Goal: Navigation & Orientation: Find specific page/section

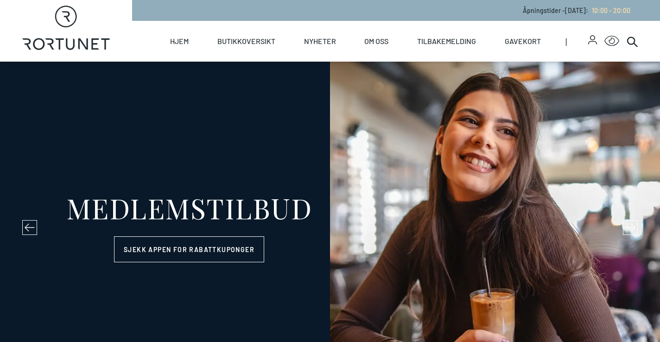
select select "NO"
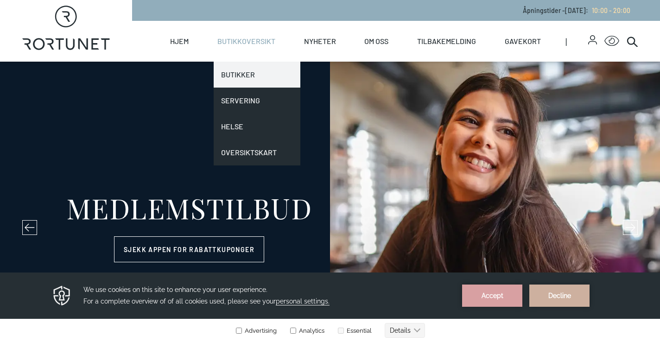
click at [236, 74] on link "Butikker" at bounding box center [257, 75] width 87 height 26
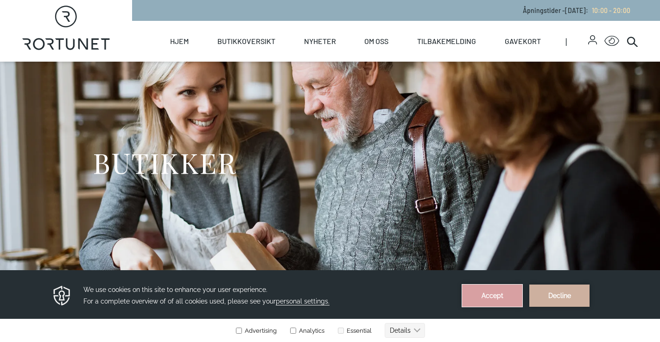
click at [484, 297] on button "Accept" at bounding box center [492, 295] width 60 height 22
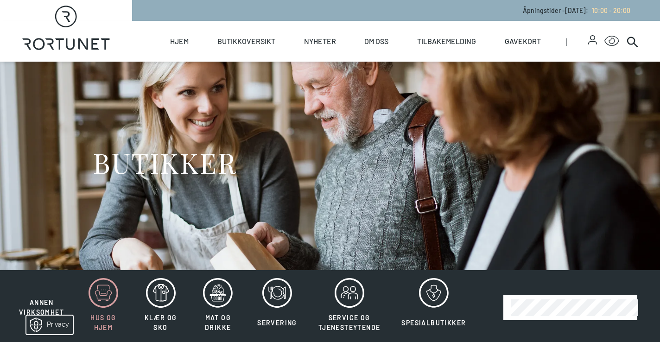
click at [106, 293] on icon at bounding box center [103, 294] width 16 height 8
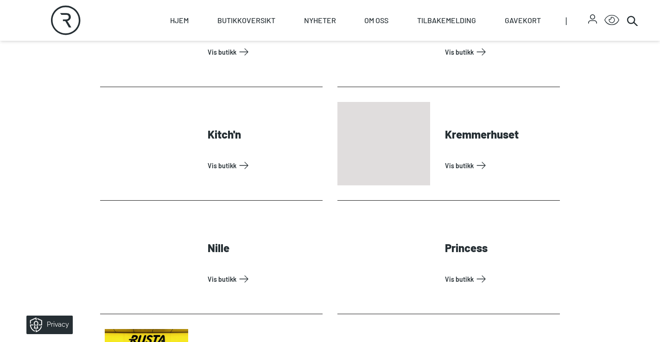
scroll to position [463, 0]
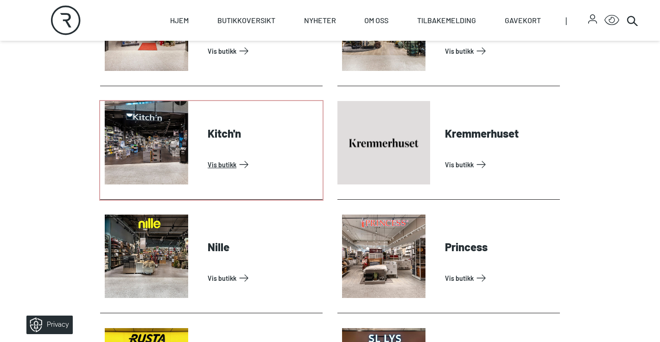
click at [214, 167] on link "Vis butikk" at bounding box center [262, 164] width 111 height 15
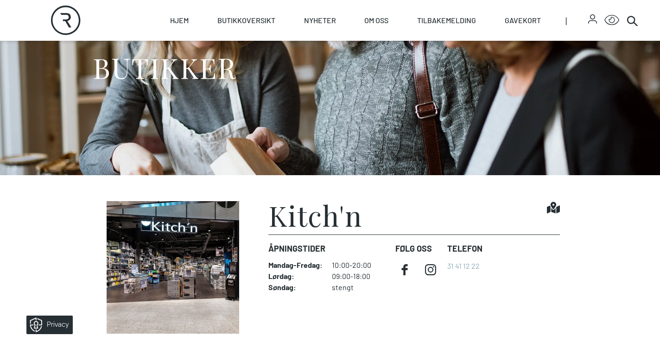
scroll to position [232, 0]
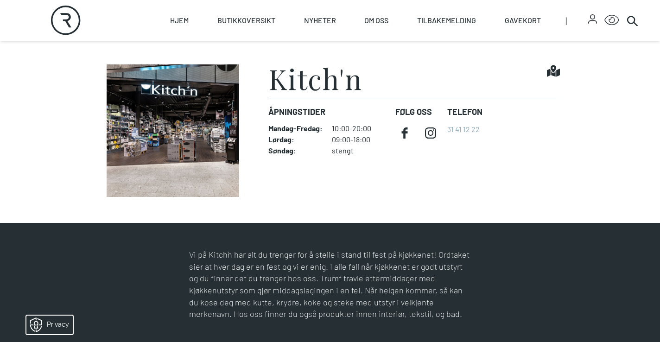
click at [197, 150] on img at bounding box center [173, 130] width 146 height 132
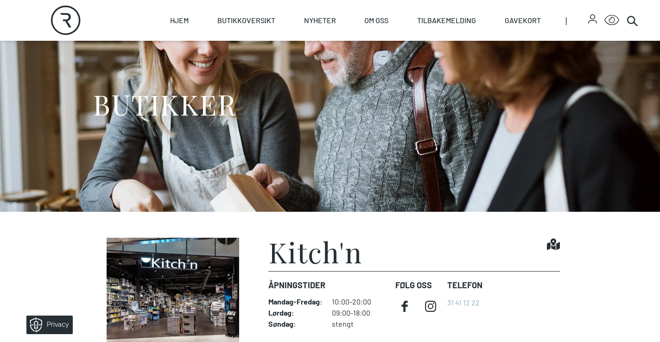
scroll to position [0, 0]
